Goal: Information Seeking & Learning: Learn about a topic

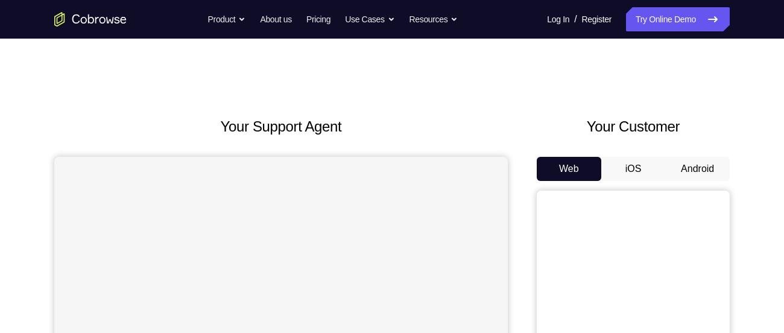
click at [690, 170] on button "Android" at bounding box center [697, 169] width 64 height 24
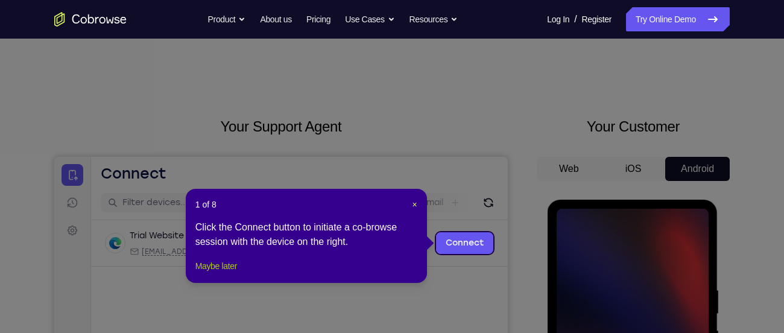
click at [228, 273] on button "Maybe later" at bounding box center [216, 266] width 42 height 14
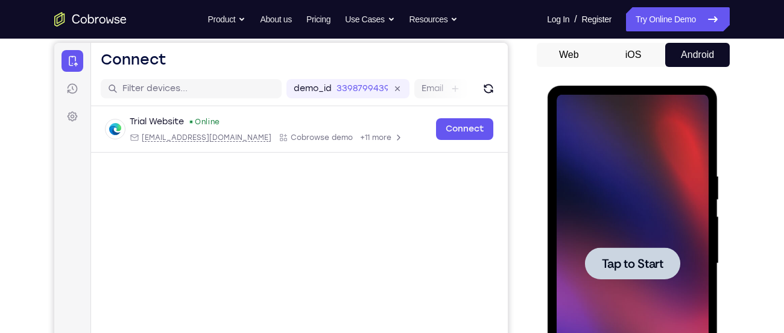
scroll to position [115, 0]
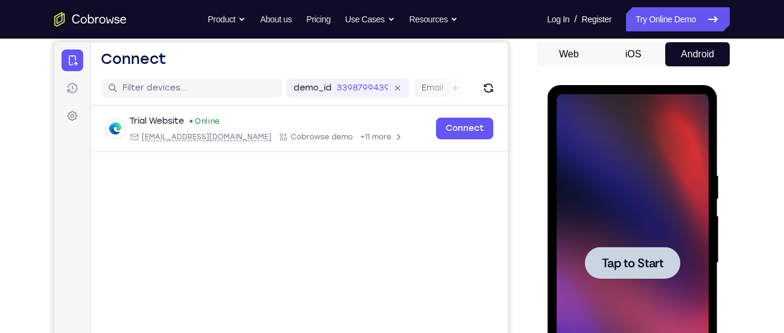
click at [647, 244] on div at bounding box center [632, 263] width 152 height 338
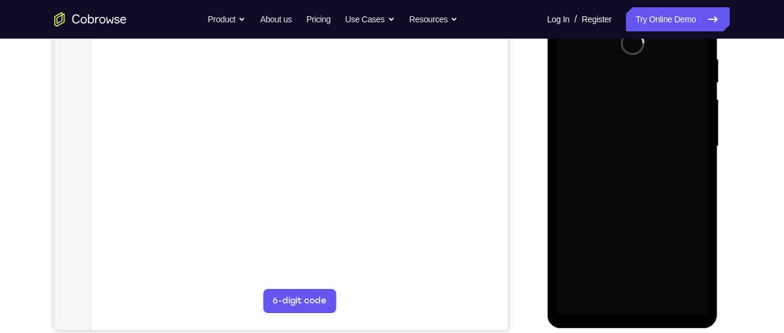
scroll to position [231, 0]
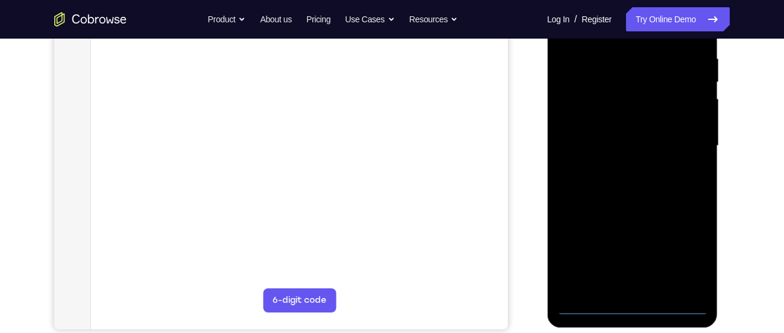
click at [629, 305] on div at bounding box center [632, 146] width 152 height 338
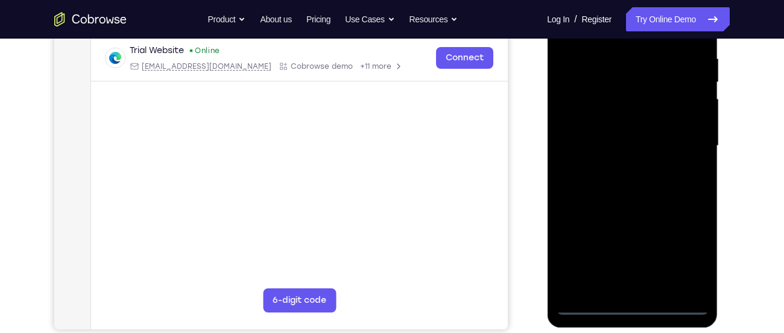
click at [691, 248] on div at bounding box center [632, 146] width 152 height 338
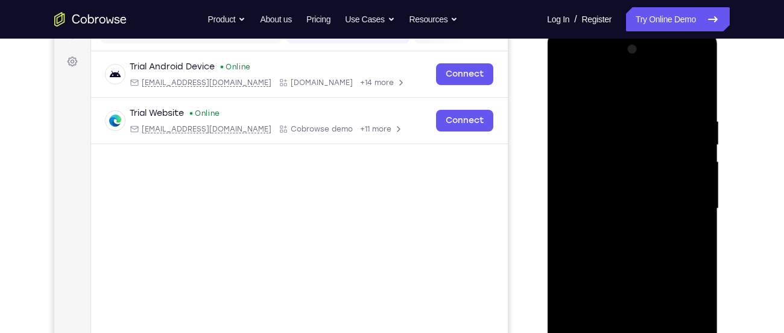
scroll to position [167, 0]
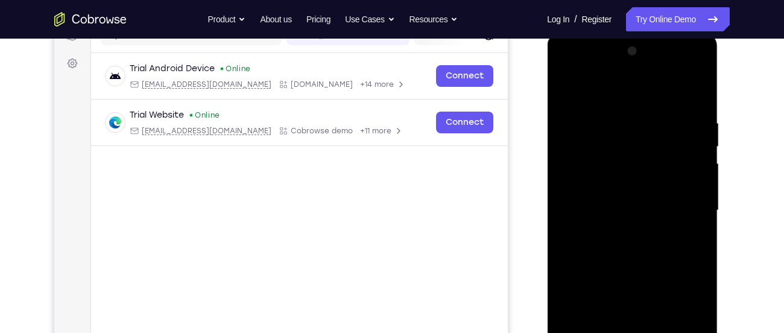
click at [568, 71] on div at bounding box center [632, 211] width 152 height 338
click at [604, 143] on div at bounding box center [632, 211] width 152 height 338
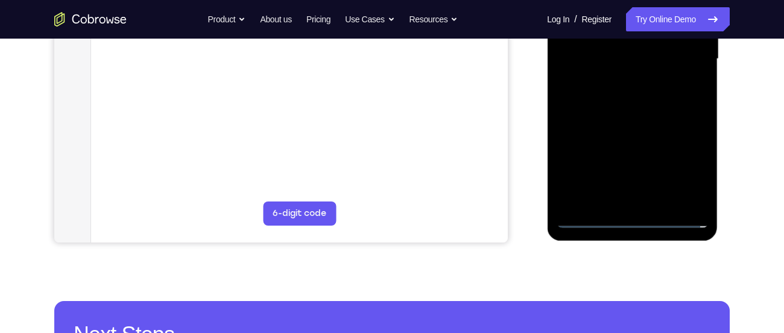
scroll to position [319, 0]
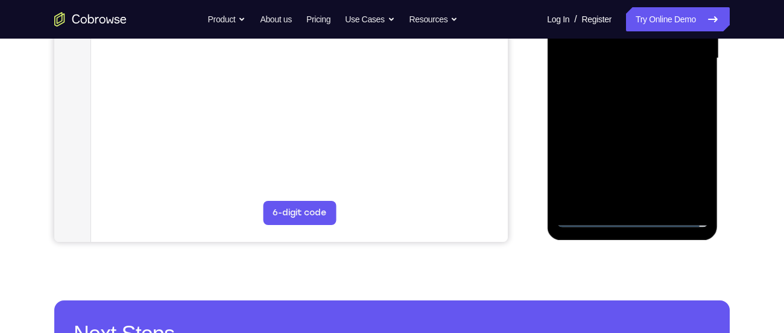
drag, startPoint x: 652, startPoint y: 125, endPoint x: 664, endPoint y: 58, distance: 68.5
click at [664, 58] on div at bounding box center [632, 59] width 152 height 338
click at [663, 141] on div at bounding box center [632, 59] width 152 height 338
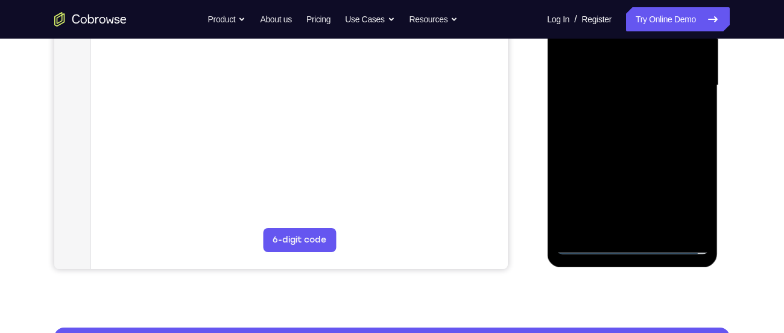
scroll to position [281, 0]
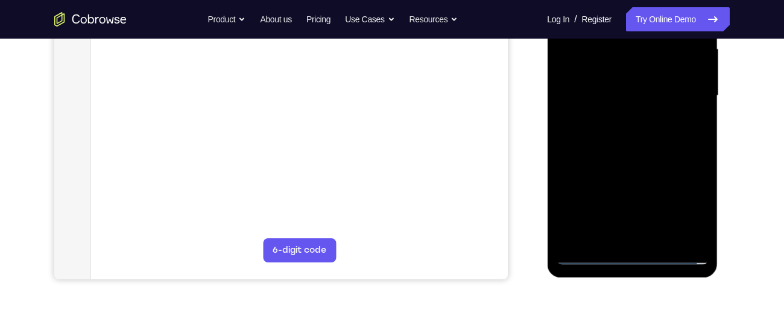
drag, startPoint x: 663, startPoint y: 178, endPoint x: 641, endPoint y: 124, distance: 59.2
click at [641, 124] on div at bounding box center [632, 96] width 152 height 338
drag, startPoint x: 653, startPoint y: 207, endPoint x: 673, endPoint y: 112, distance: 97.3
click at [673, 112] on div at bounding box center [632, 96] width 152 height 338
drag, startPoint x: 649, startPoint y: 222, endPoint x: 665, endPoint y: 165, distance: 59.7
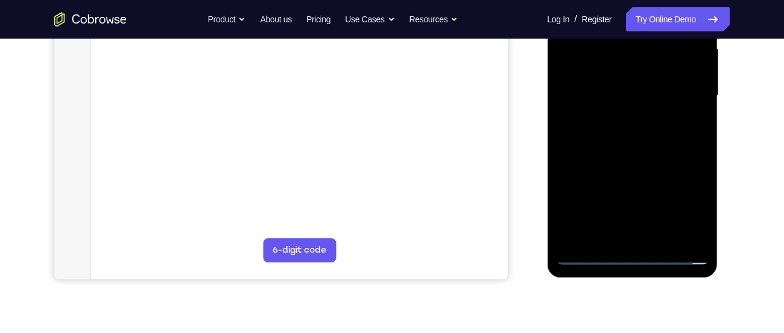
click at [665, 165] on div at bounding box center [632, 96] width 152 height 338
drag, startPoint x: 647, startPoint y: 204, endPoint x: 680, endPoint y: 144, distance: 68.5
click at [680, 144] on div at bounding box center [632, 96] width 152 height 338
drag, startPoint x: 659, startPoint y: 228, endPoint x: 677, endPoint y: 174, distance: 56.6
click at [677, 174] on div at bounding box center [632, 96] width 152 height 338
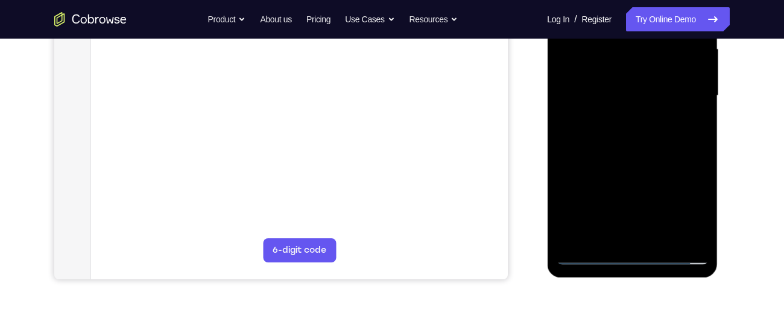
drag, startPoint x: 656, startPoint y: 199, endPoint x: 667, endPoint y: 136, distance: 63.7
click at [667, 136] on div at bounding box center [632, 96] width 152 height 338
drag, startPoint x: 659, startPoint y: 206, endPoint x: 674, endPoint y: 153, distance: 54.7
click at [674, 153] on div at bounding box center [632, 96] width 152 height 338
drag, startPoint x: 646, startPoint y: 166, endPoint x: 653, endPoint y: 110, distance: 57.2
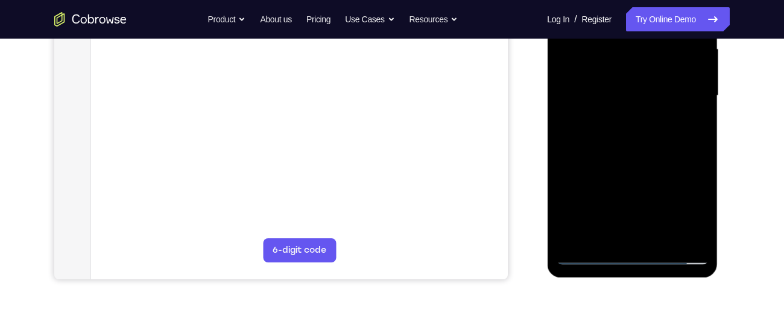
click at [653, 110] on div at bounding box center [632, 96] width 152 height 338
drag, startPoint x: 653, startPoint y: 110, endPoint x: 658, endPoint y: 269, distance: 159.8
click at [658, 269] on div at bounding box center [632, 97] width 171 height 359
drag, startPoint x: 652, startPoint y: 134, endPoint x: 642, endPoint y: 221, distance: 86.8
click at [642, 221] on div at bounding box center [632, 96] width 152 height 338
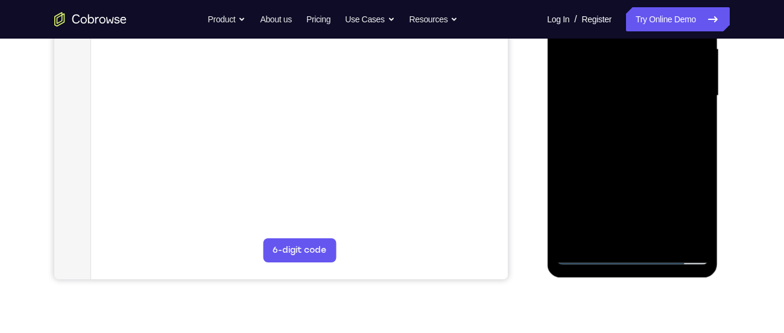
drag, startPoint x: 653, startPoint y: 81, endPoint x: 645, endPoint y: 145, distance: 63.8
click at [645, 145] on div at bounding box center [632, 96] width 152 height 338
click at [653, 122] on div at bounding box center [632, 96] width 152 height 338
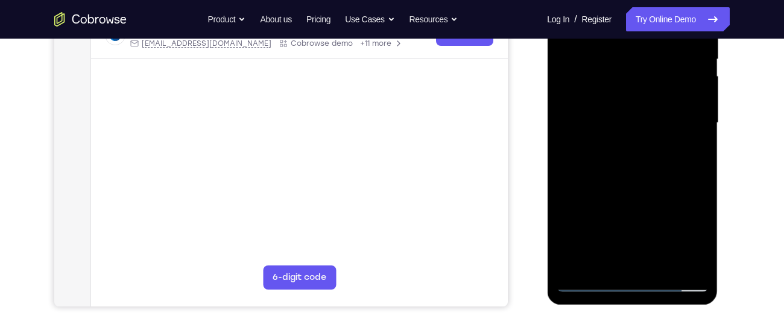
scroll to position [252, 0]
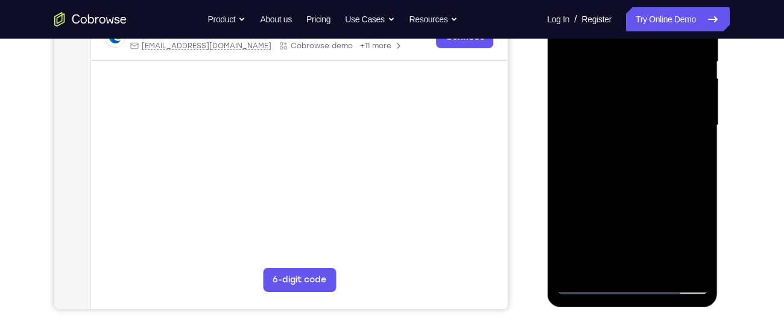
click at [647, 154] on div at bounding box center [632, 126] width 152 height 338
click at [684, 179] on div at bounding box center [632, 126] width 152 height 338
click at [657, 106] on div at bounding box center [632, 126] width 152 height 338
click at [673, 142] on div at bounding box center [632, 126] width 152 height 338
click at [685, 183] on div at bounding box center [632, 126] width 152 height 338
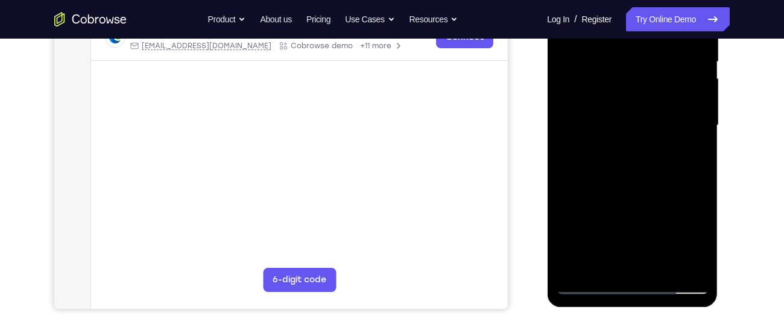
click at [632, 131] on div at bounding box center [632, 126] width 152 height 338
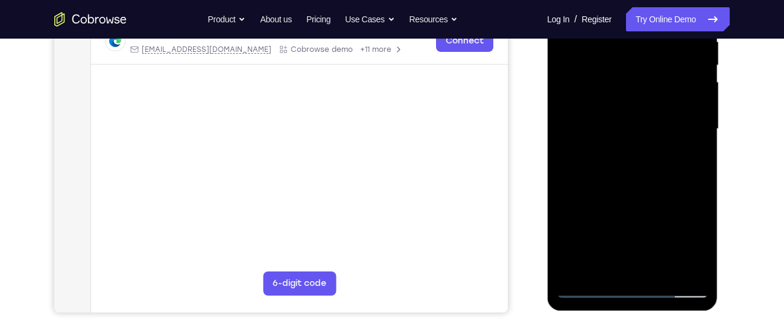
scroll to position [248, 0]
click at [691, 184] on div at bounding box center [632, 130] width 152 height 338
click at [696, 128] on div at bounding box center [632, 130] width 152 height 338
click at [589, 183] on div at bounding box center [632, 130] width 152 height 338
click at [593, 184] on div at bounding box center [632, 130] width 152 height 338
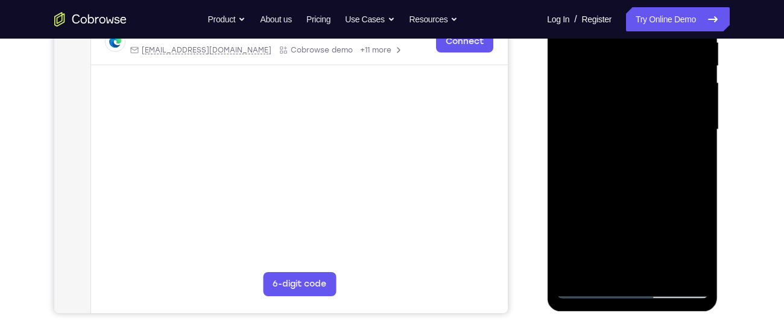
click at [599, 184] on div at bounding box center [632, 130] width 152 height 338
click at [595, 184] on div at bounding box center [632, 130] width 152 height 338
click at [598, 184] on div at bounding box center [632, 130] width 152 height 338
click at [600, 184] on div at bounding box center [632, 130] width 152 height 338
click at [604, 184] on div at bounding box center [632, 130] width 152 height 338
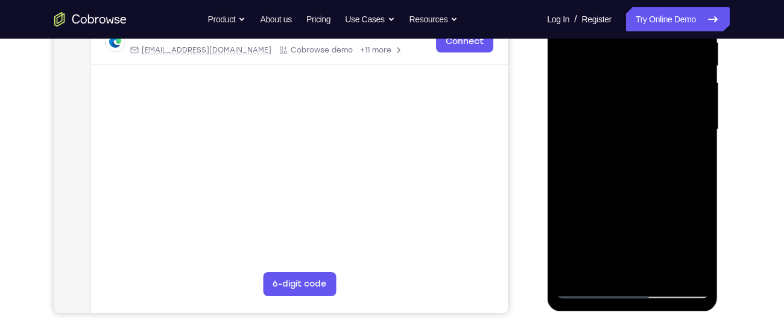
click at [607, 184] on div at bounding box center [632, 130] width 152 height 338
click at [610, 184] on div at bounding box center [632, 130] width 152 height 338
click at [614, 184] on div at bounding box center [632, 130] width 152 height 338
click at [615, 185] on div at bounding box center [632, 130] width 152 height 338
click at [617, 185] on div at bounding box center [632, 130] width 152 height 338
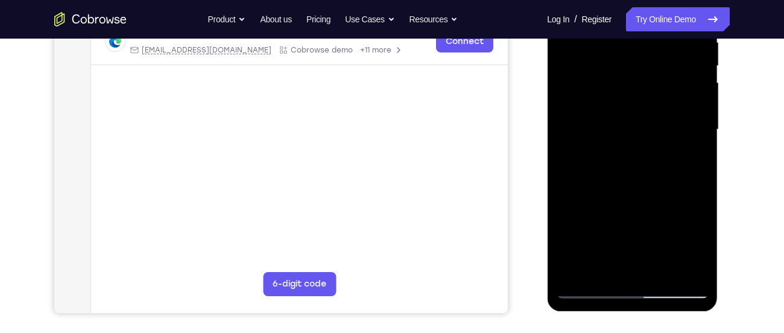
click at [620, 185] on div at bounding box center [632, 130] width 152 height 338
click at [618, 186] on div at bounding box center [632, 130] width 152 height 338
click at [626, 170] on div at bounding box center [632, 130] width 152 height 338
click at [625, 186] on div at bounding box center [632, 130] width 152 height 338
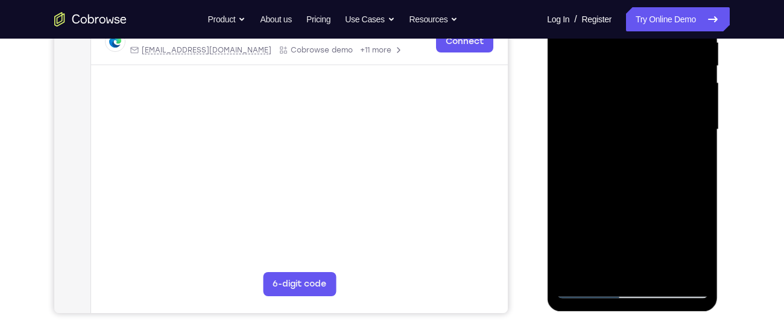
click at [663, 144] on div at bounding box center [632, 130] width 152 height 338
click at [655, 151] on div at bounding box center [632, 130] width 152 height 338
click at [638, 186] on div at bounding box center [632, 130] width 152 height 338
